Goal: Communication & Community: Ask a question

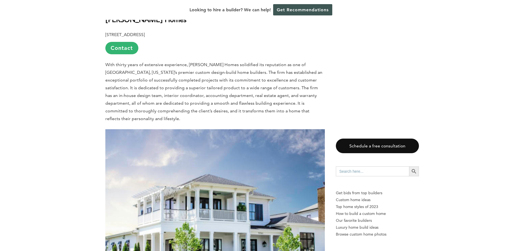
scroll to position [743, 0]
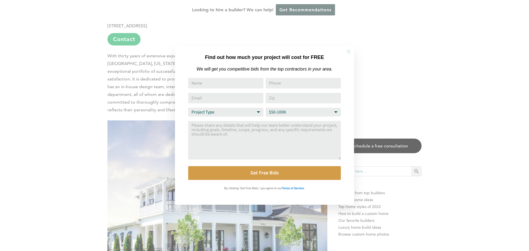
click at [348, 53] on icon at bounding box center [348, 51] width 6 height 6
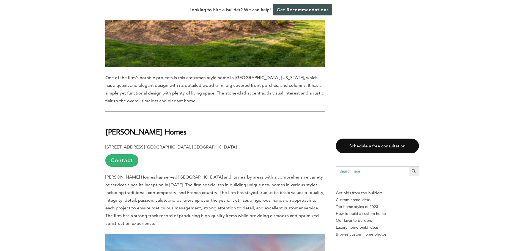
scroll to position [1619, 0]
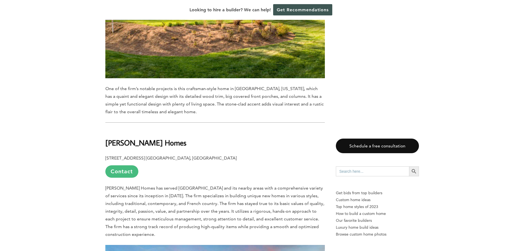
click at [118, 165] on link "Contact" at bounding box center [121, 171] width 33 height 12
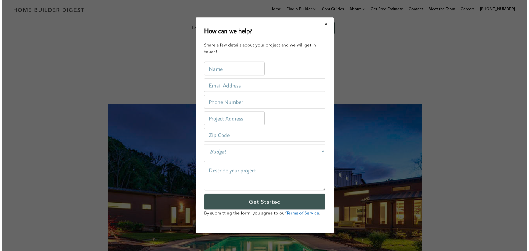
scroll to position [0, 0]
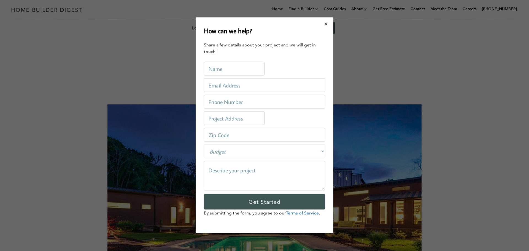
click at [217, 72] on input "text" at bounding box center [234, 69] width 61 height 14
type input "[PERSON_NAME]"
type input "[EMAIL_ADDRESS][DOMAIN_NAME]"
type input "5309660420"
type input "[STREET_ADDRESS]"
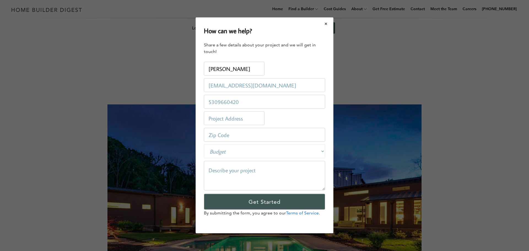
type input "37122"
click at [262, 171] on textarea at bounding box center [264, 175] width 121 height 29
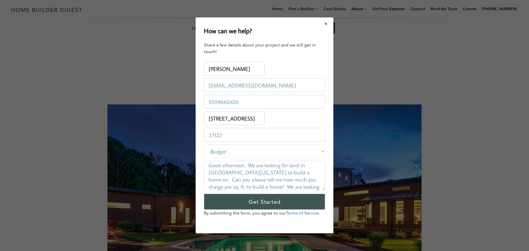
scroll to position [14, 0]
click at [284, 178] on textarea "Good afternoon. We are looking for land in [GEOGRAPHIC_DATA][US_STATE] to build…" at bounding box center [264, 175] width 121 height 29
click at [238, 184] on textarea "Good afternoon. We are looking for land in [GEOGRAPHIC_DATA][US_STATE] to build…" at bounding box center [264, 175] width 121 height 29
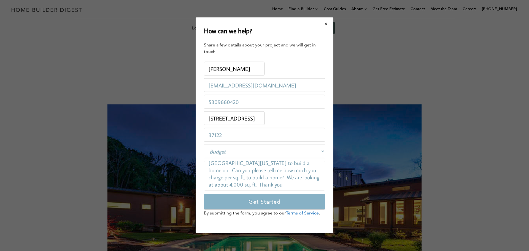
type textarea "Good afternoon. We are looking for land in [GEOGRAPHIC_DATA][US_STATE] to build…"
click at [250, 200] on input "Get Started" at bounding box center [264, 202] width 121 height 16
